Goal: Navigation & Orientation: Find specific page/section

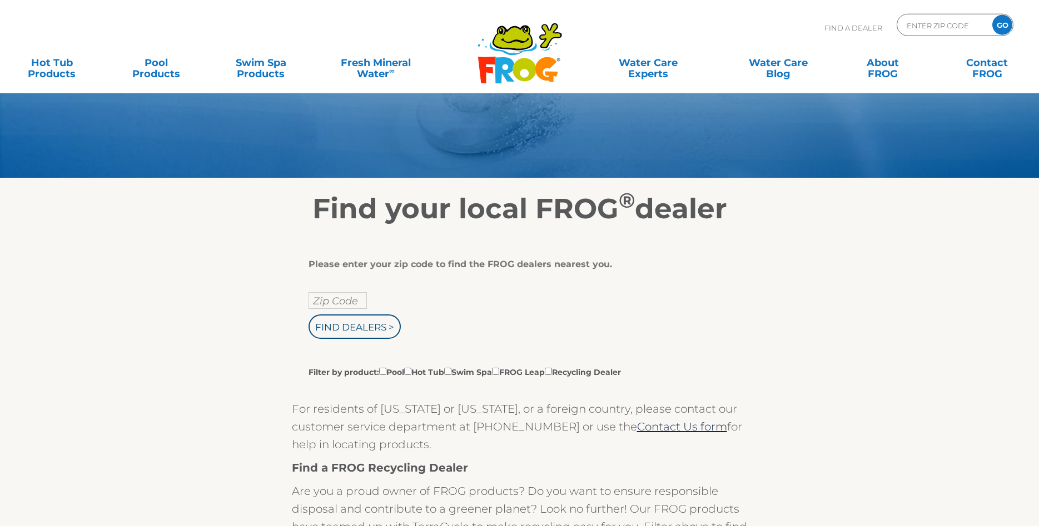
scroll to position [57, 0]
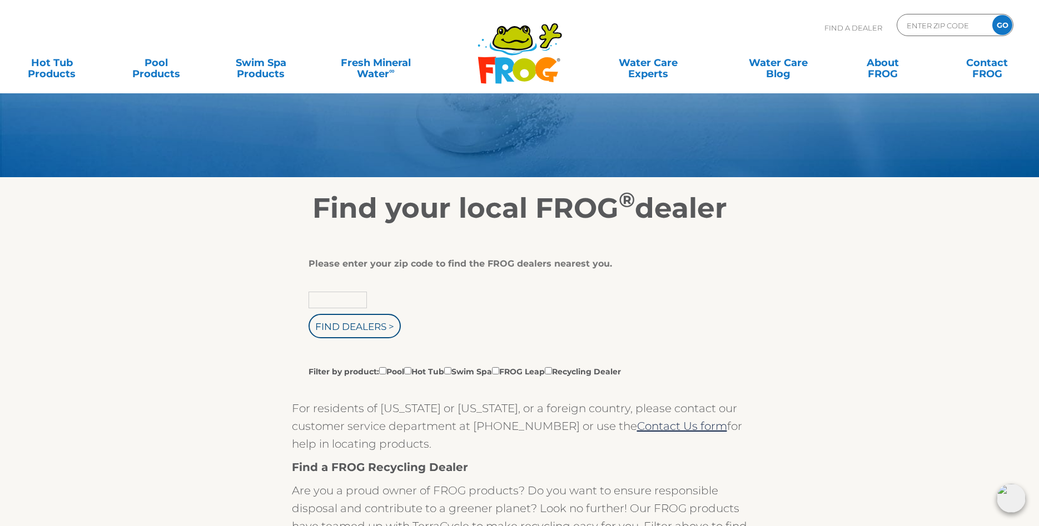
click at [323, 302] on input "text" at bounding box center [338, 300] width 58 height 17
type input "18433"
click at [383, 372] on input "Filter by product: Pool Hot Tub Swim Spa FROG Leap Recycling Dealer" at bounding box center [382, 370] width 7 height 7
checkbox input "true"
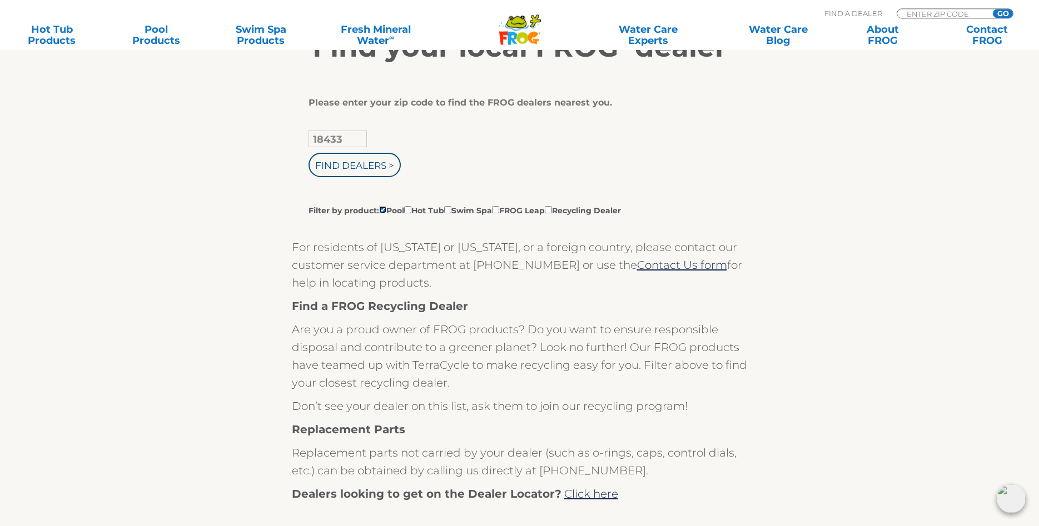
scroll to position [113, 0]
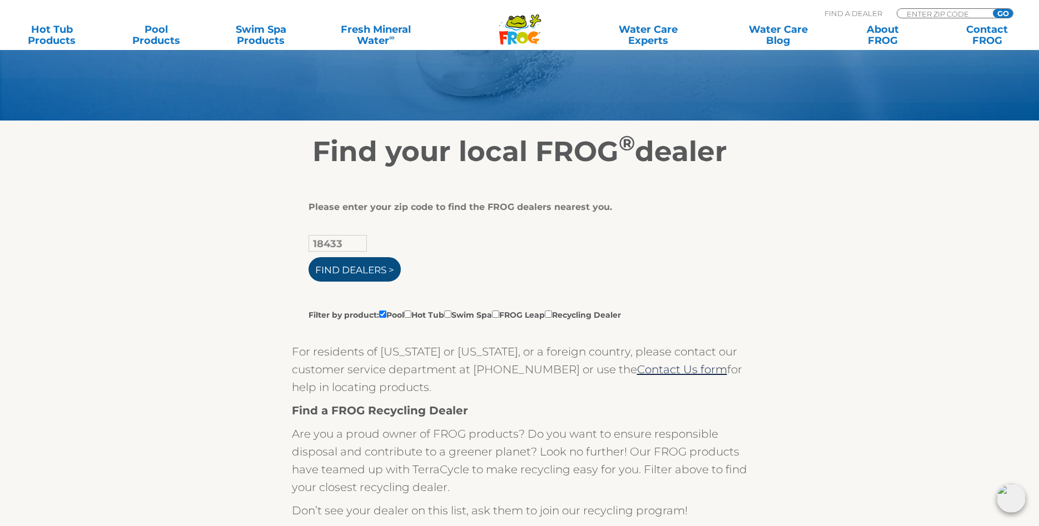
click at [348, 266] on input "Find Dealers >" at bounding box center [355, 269] width 92 height 24
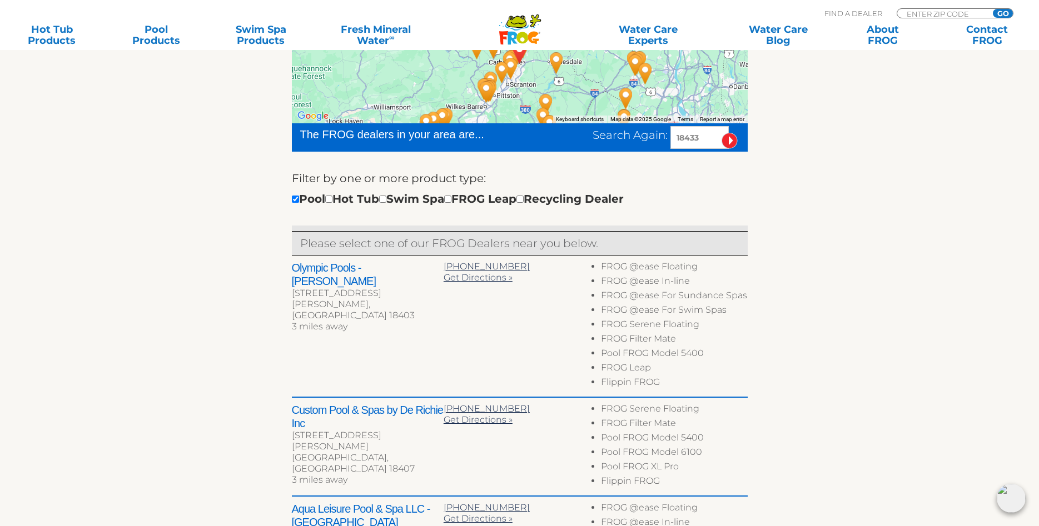
scroll to position [340, 0]
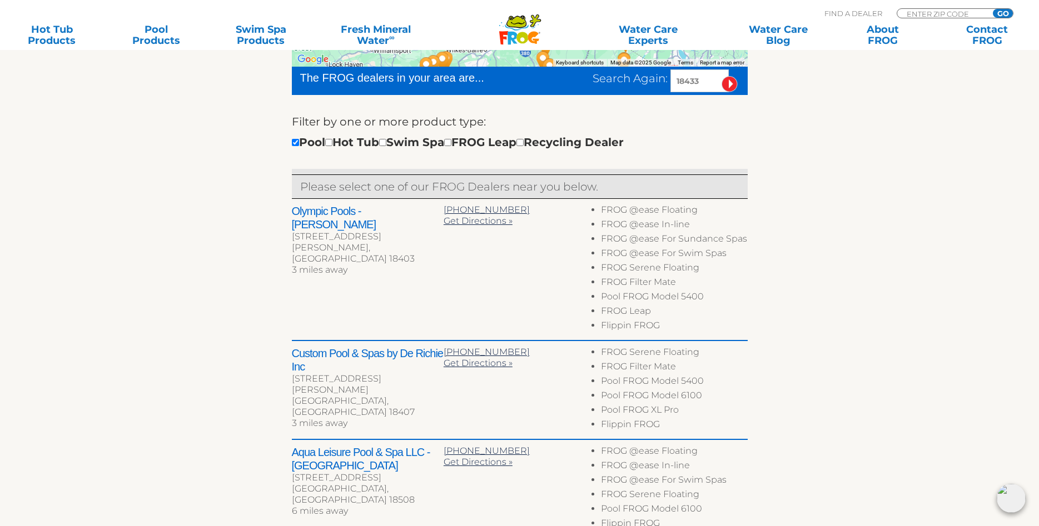
click at [358, 210] on h2 "Olympic Pools - Eynon" at bounding box center [368, 218] width 152 height 27
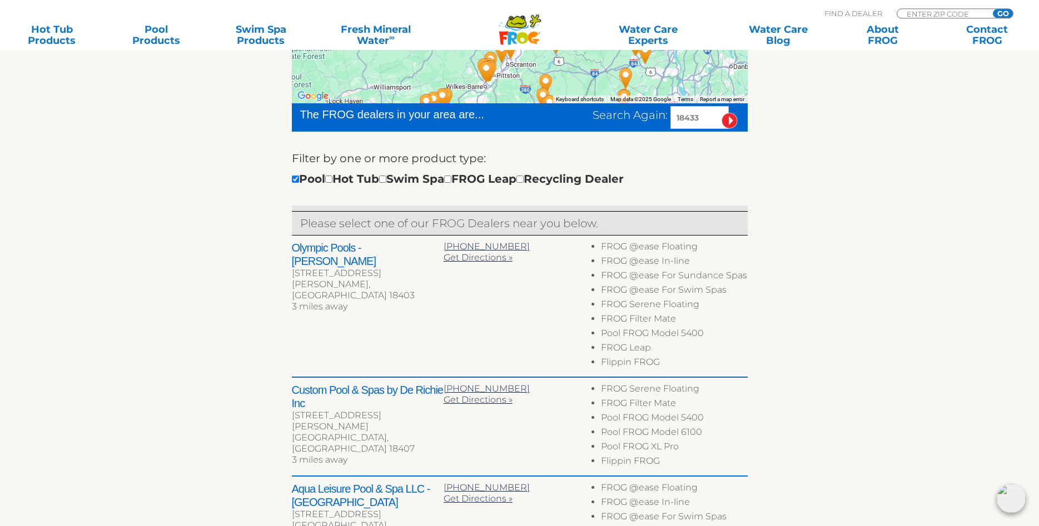
scroll to position [57, 0]
